Goal: Task Accomplishment & Management: Use online tool/utility

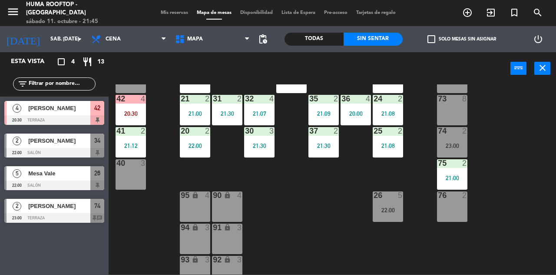
scroll to position [262, 0]
click at [391, 208] on div "22:00" at bounding box center [388, 210] width 30 height 6
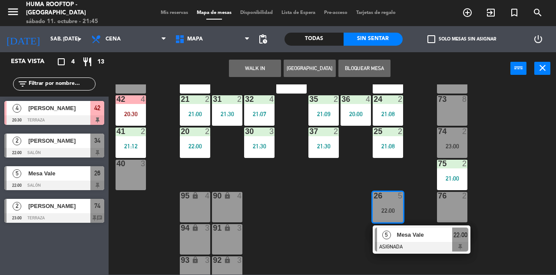
click at [511, 208] on div "61 8 62 8 63 8 60 2 64 2 65 2 50 2 51 2 52 2 53 2 B6 lock 1 B7 lock 1 B8 lock 1…" at bounding box center [335, 179] width 442 height 190
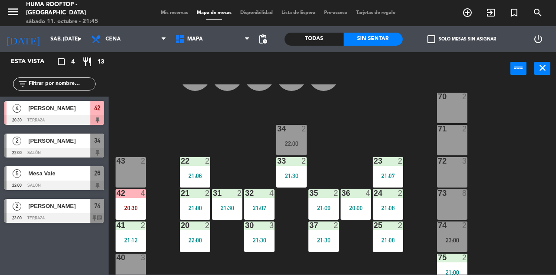
scroll to position [169, 0]
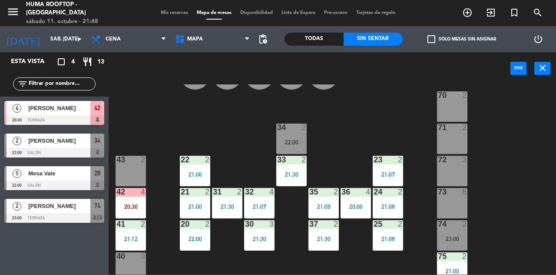
click at [529, 7] on span "search" at bounding box center [537, 12] width 23 height 15
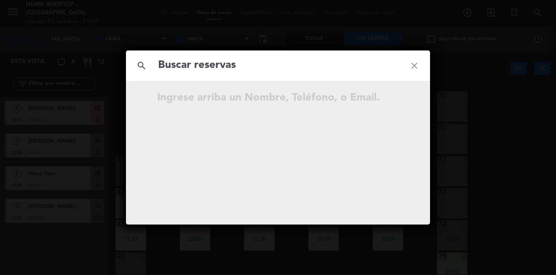
click at [405, 67] on icon "close" at bounding box center [414, 65] width 31 height 31
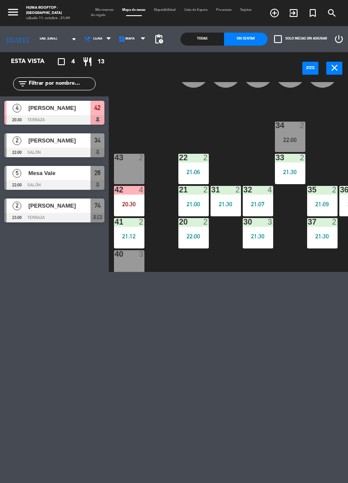
click at [221, 274] on div "menu Huma Rooftop - [GEOGRAPHIC_DATA] sábado 11. octubre - 21:49 Mis reservas M…" at bounding box center [174, 241] width 348 height 483
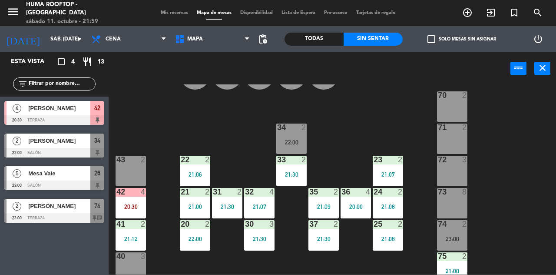
click at [70, 150] on div at bounding box center [54, 153] width 100 height 10
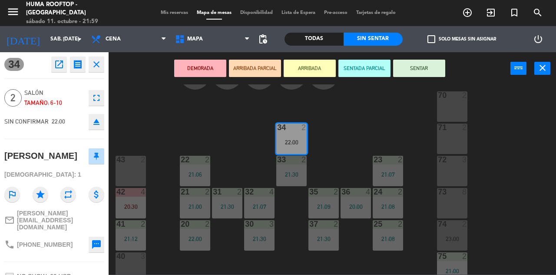
click at [311, 74] on button "ARRIBADA" at bounding box center [310, 68] width 52 height 17
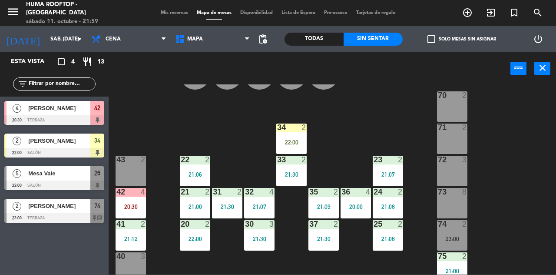
click at [290, 143] on div "22:00" at bounding box center [291, 142] width 30 height 6
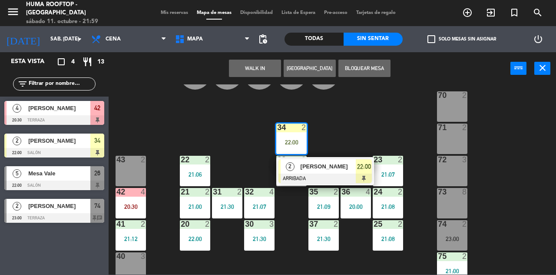
click at [328, 177] on div at bounding box center [325, 178] width 93 height 10
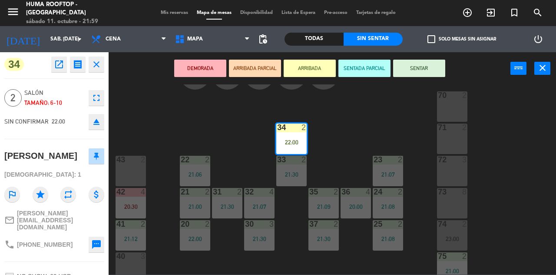
click at [423, 69] on button "SENTAR" at bounding box center [419, 68] width 52 height 17
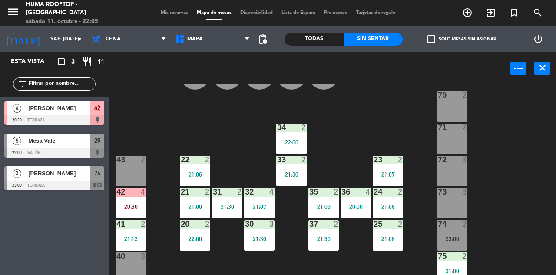
click at [202, 243] on div "20 2 22:00" at bounding box center [195, 235] width 30 height 30
click at [326, 134] on div "61 8 62 8 63 8 60 2 64 2 65 2 50 2 51 2 52 2 53 2 B6 lock 1 B7 lock 1 B8 lock 1…" at bounding box center [335, 179] width 442 height 190
click at [317, 40] on div "Todas" at bounding box center [314, 39] width 59 height 13
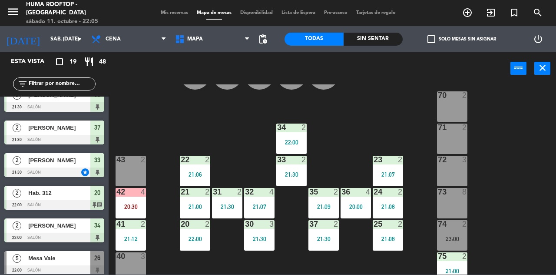
scroll to position [442, 0]
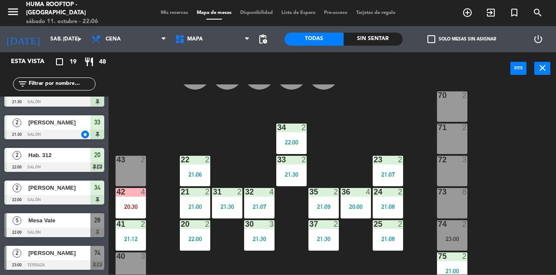
click at [71, 161] on div "Hab. 312" at bounding box center [58, 155] width 63 height 14
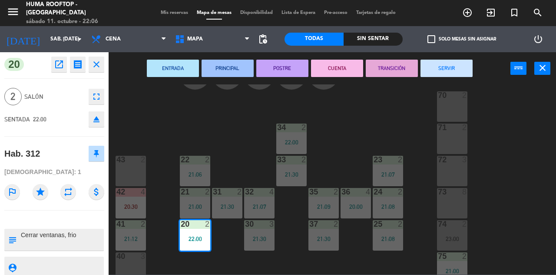
scroll to position [7, 0]
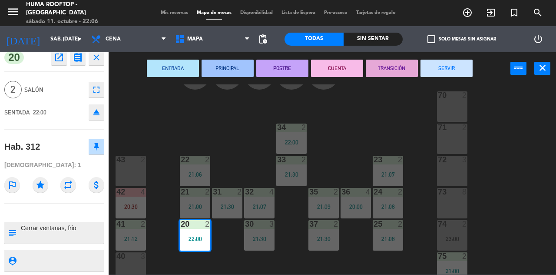
click at [214, 125] on div "61 8 62 8 63 8 60 2 64 2 65 2 50 2 51 2 52 2 53 2 B6 lock 1 B7 lock 1 B8 lock 1…" at bounding box center [335, 179] width 442 height 190
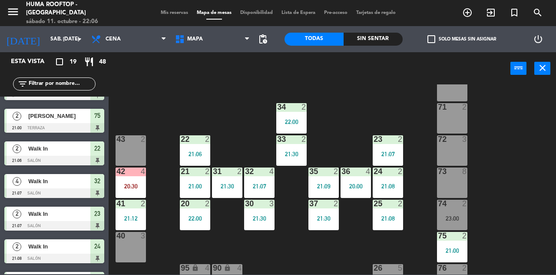
scroll to position [177, 0]
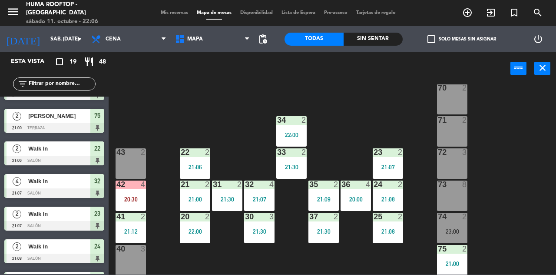
click at [379, 39] on div "Sin sentar" at bounding box center [373, 39] width 59 height 13
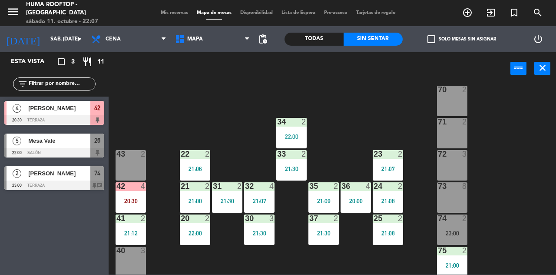
scroll to position [175, 0]
click at [536, 120] on div "61 8 62 8 63 8 60 2 64 2 65 2 50 2 51 2 52 2 53 2 B6 lock 1 B7 lock 1 B8 lock 1…" at bounding box center [335, 179] width 442 height 190
click at [193, 204] on div "21 2 21:00" at bounding box center [195, 197] width 30 height 30
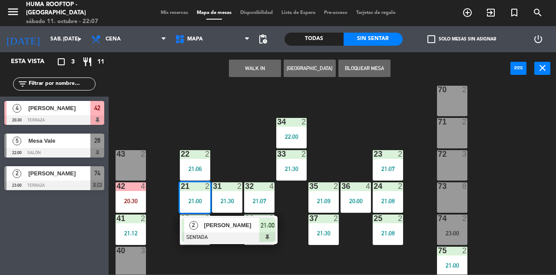
click at [250, 139] on div "61 8 62 8 63 8 60 2 64 2 65 2 50 2 51 2 52 2 53 2 B6 lock 1 B7 lock 1 B8 lock 1…" at bounding box center [335, 179] width 442 height 190
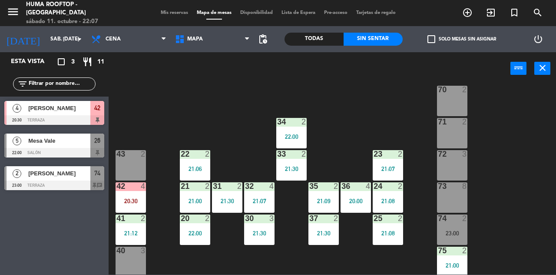
click at [195, 236] on div "20 2 22:00" at bounding box center [195, 229] width 30 height 30
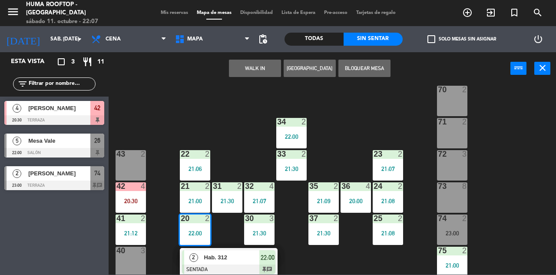
click at [252, 262] on span "Hab. 312" at bounding box center [232, 257] width 56 height 9
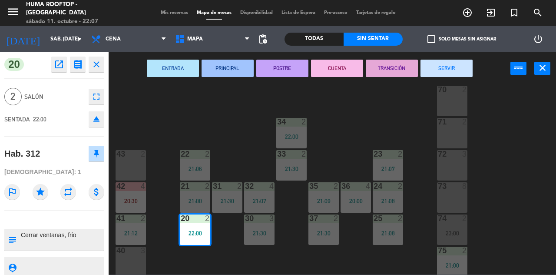
scroll to position [7, 0]
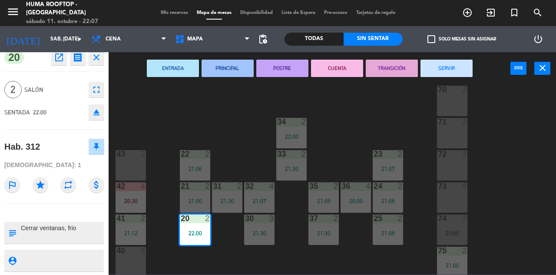
click at [216, 125] on div "61 8 62 8 63 8 60 2 64 2 65 2 50 2 51 2 52 2 53 2 B6 lock 1 B7 lock 1 B8 lock 1…" at bounding box center [335, 179] width 442 height 190
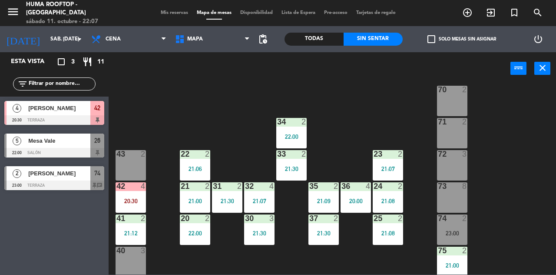
click at [506, 153] on div "61 8 62 8 63 8 60 2 64 2 65 2 50 2 51 2 52 2 53 2 B6 lock 1 B7 lock 1 B8 lock 1…" at bounding box center [335, 179] width 442 height 190
click at [523, 164] on div "61 8 62 8 63 8 60 2 64 2 65 2 50 2 51 2 52 2 53 2 B6 lock 1 B7 lock 1 B8 lock 1…" at bounding box center [335, 179] width 442 height 190
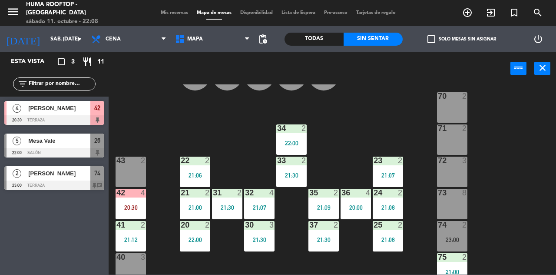
scroll to position [170, 0]
